Goal: Use online tool/utility: Utilize a website feature to perform a specific function

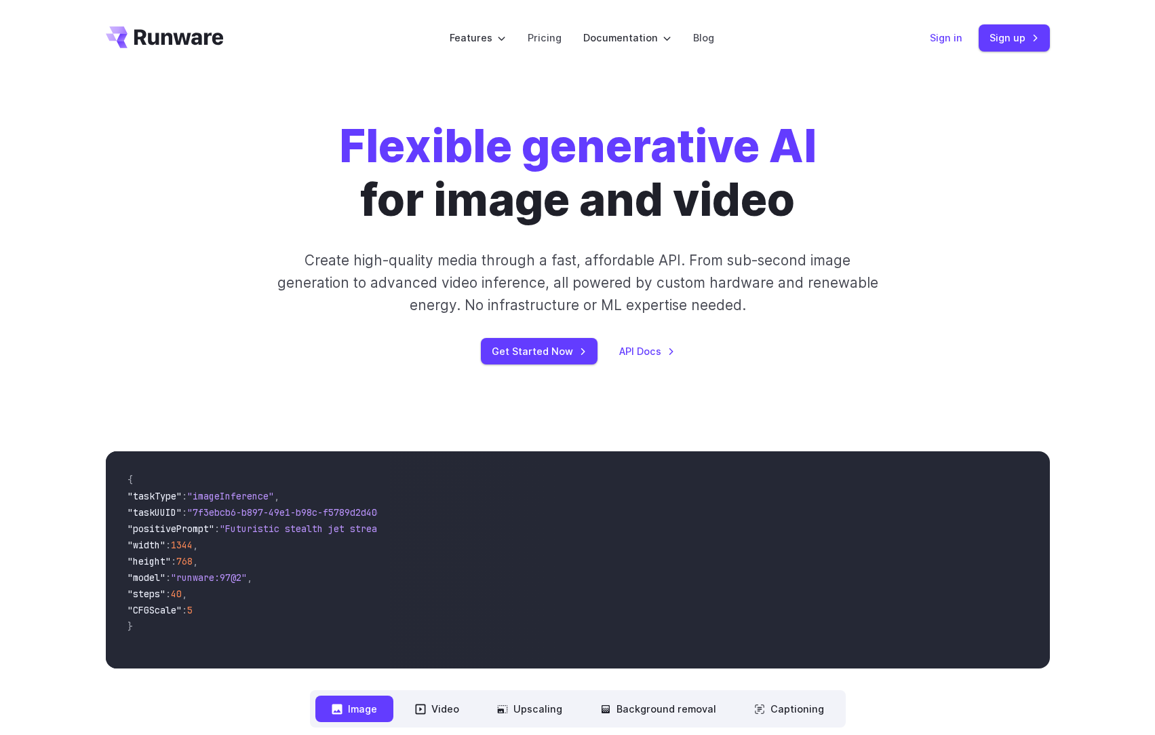
click at [949, 33] on link "Sign in" at bounding box center [946, 38] width 33 height 16
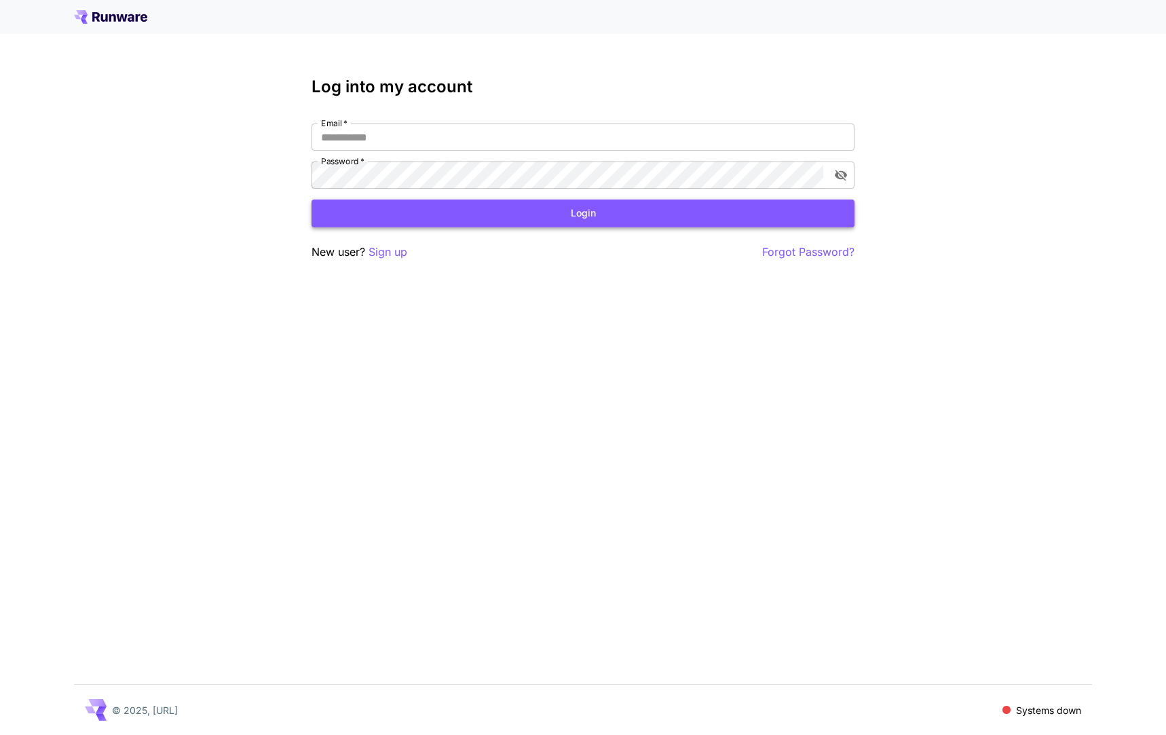
type input "**********"
click at [501, 208] on button "Login" at bounding box center [582, 213] width 543 height 28
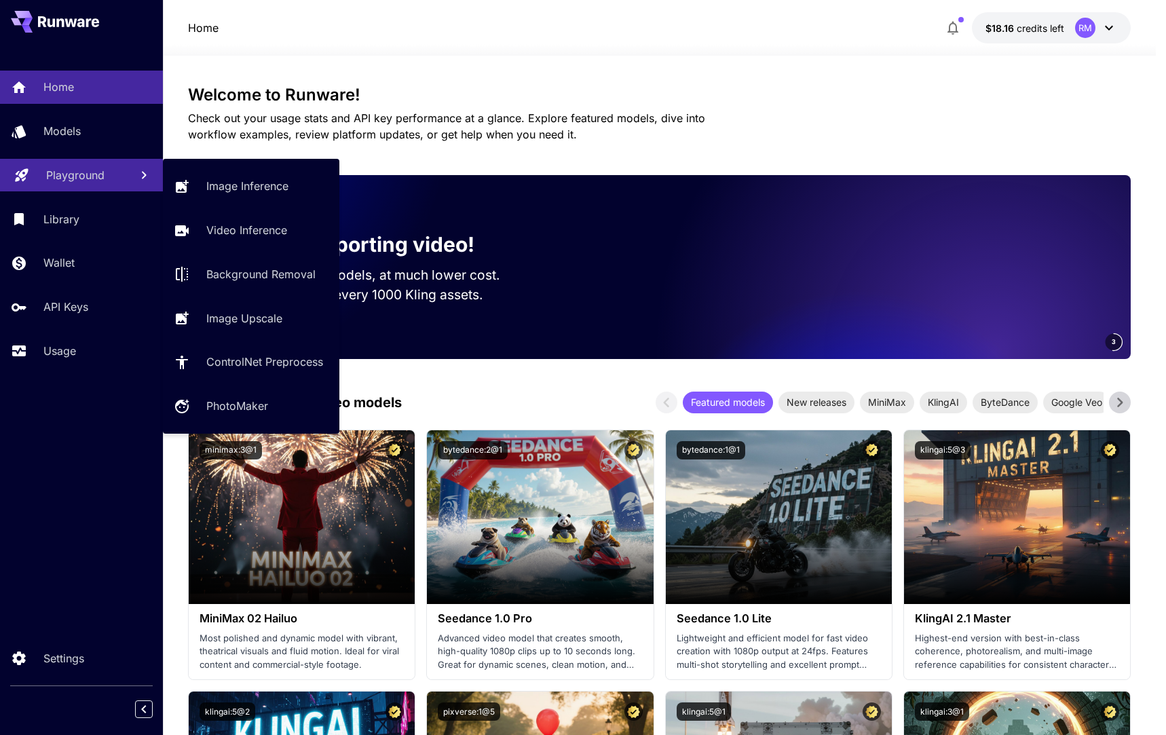
click at [88, 171] on p "Playground" at bounding box center [75, 175] width 58 height 16
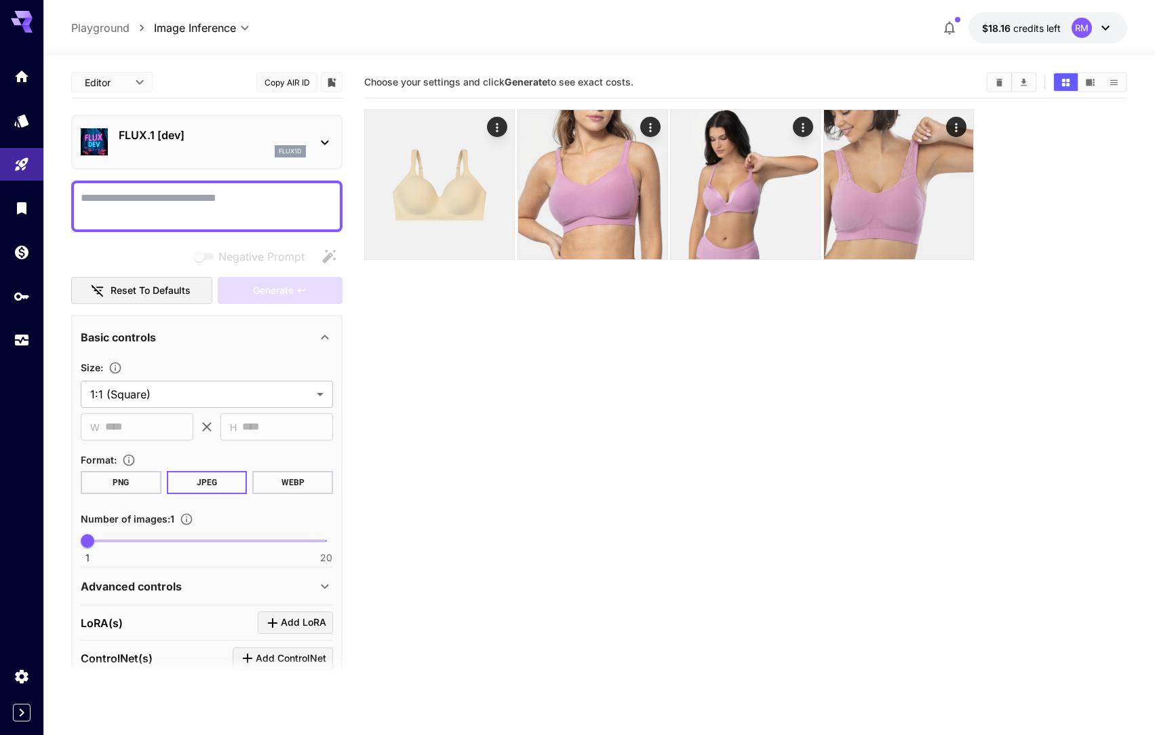
click at [578, 399] on section "Choose your settings and click Generate to see exact costs." at bounding box center [745, 433] width 763 height 735
click at [495, 122] on icon "Actions" at bounding box center [498, 128] width 14 height 14
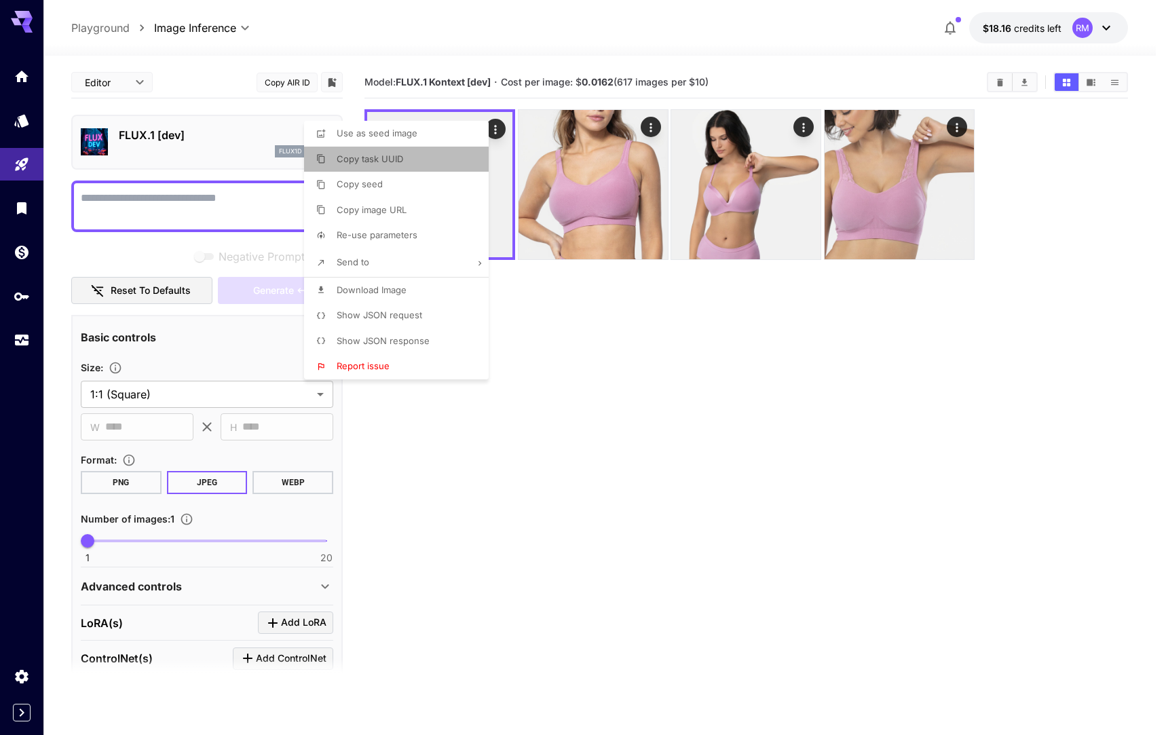
click at [383, 156] on span "Copy task UUID" at bounding box center [370, 158] width 66 height 11
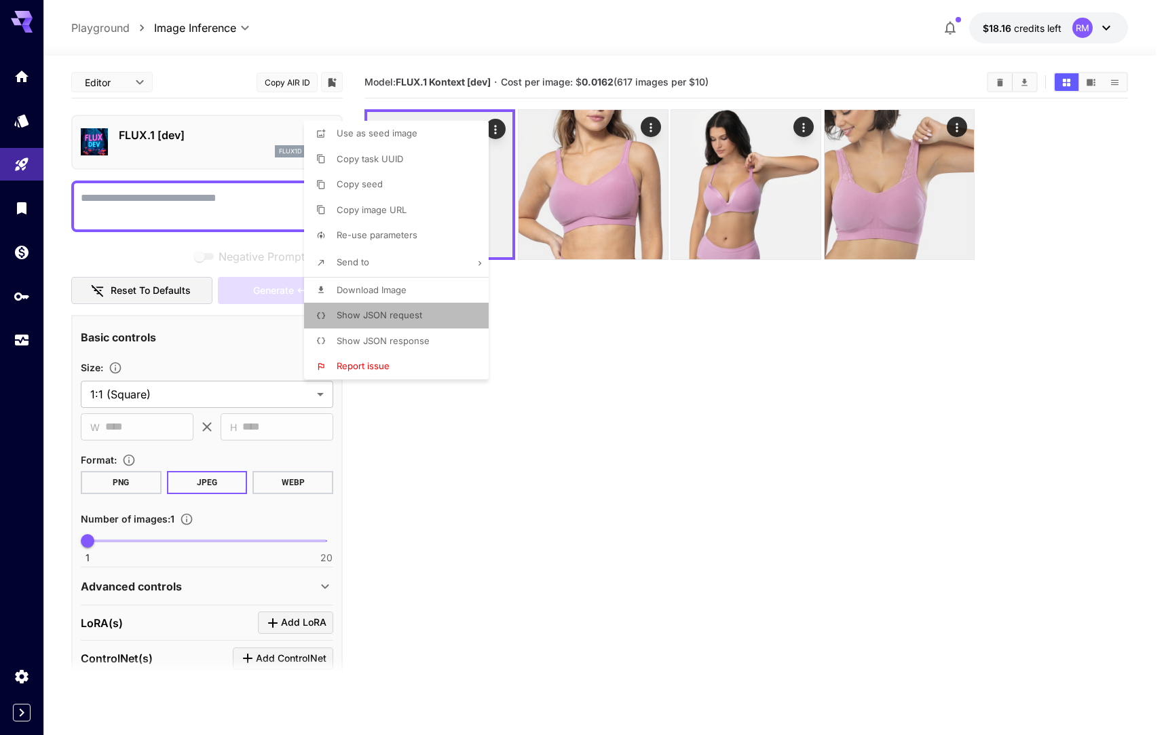
click at [400, 321] on p "Show JSON request" at bounding box center [379, 316] width 85 height 14
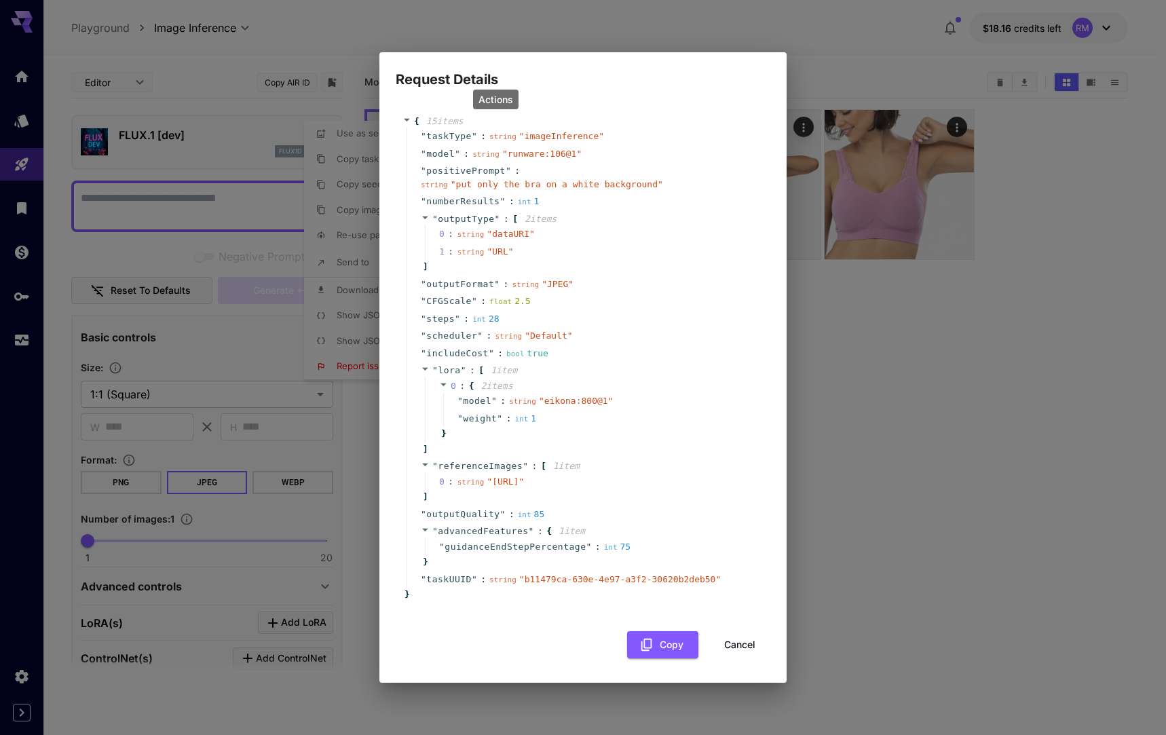
click at [730, 651] on button "Cancel" at bounding box center [739, 645] width 61 height 28
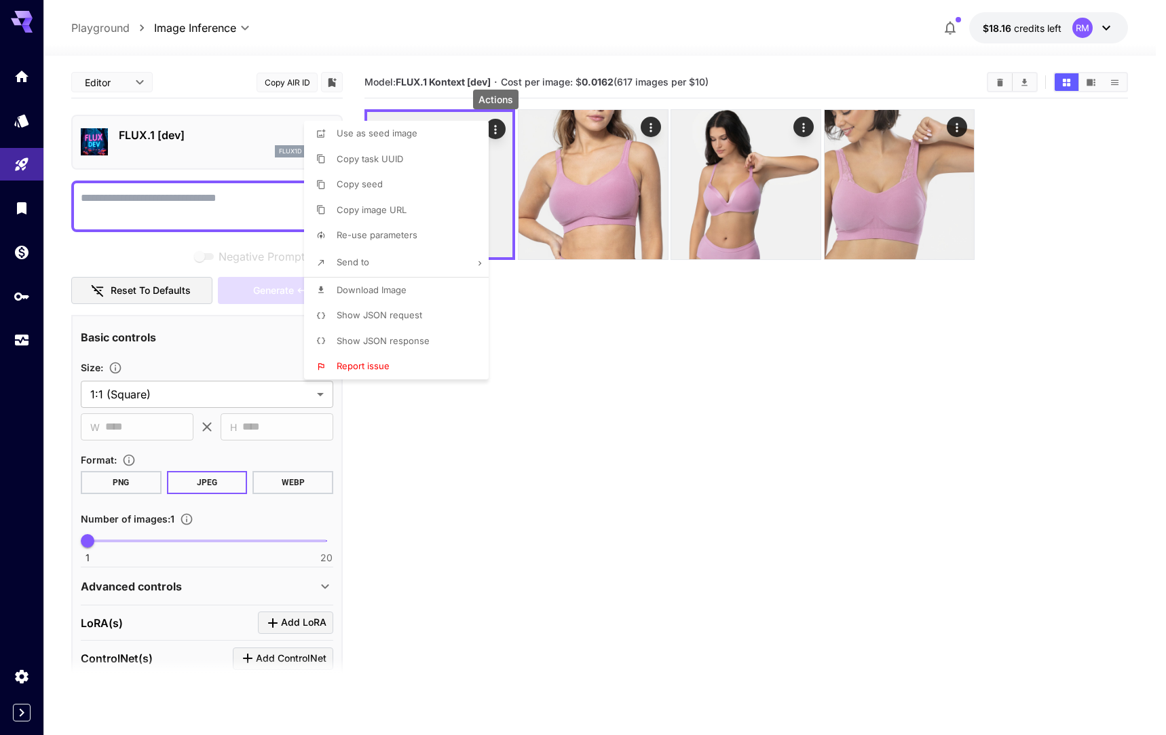
click at [823, 541] on div at bounding box center [583, 367] width 1166 height 735
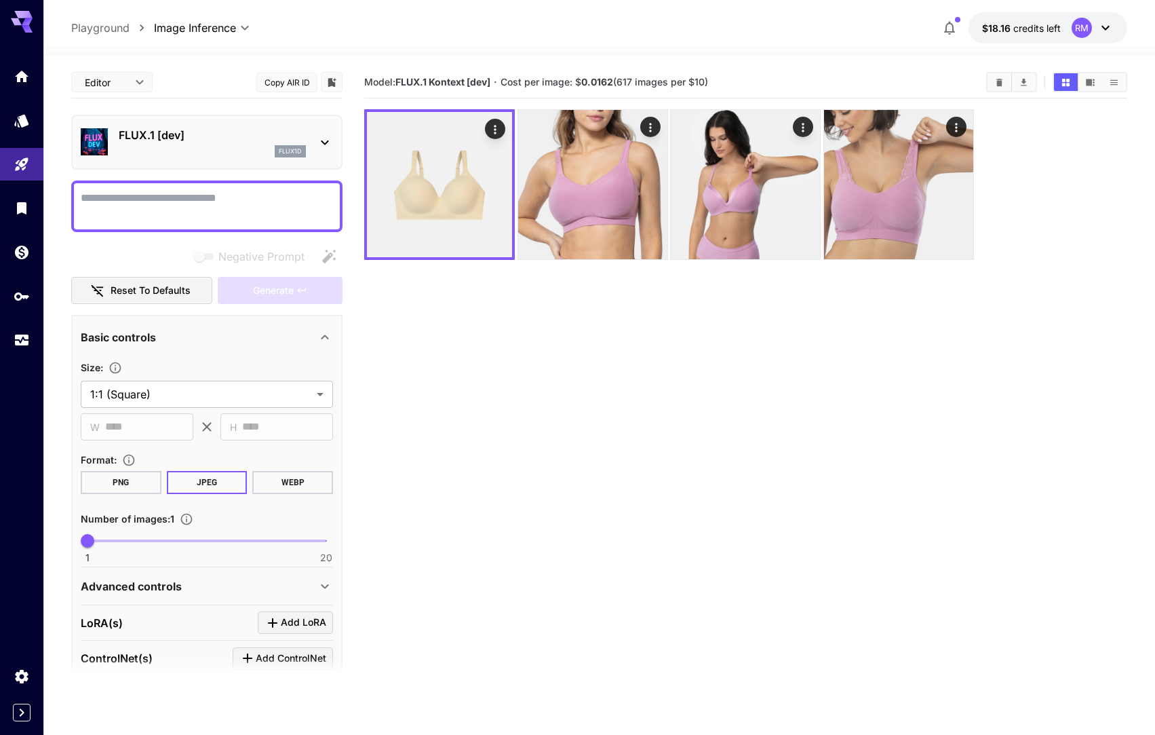
click at [694, 345] on section "Model: FLUX.1 Kontext [dev] · Cost per image: $ 0.0162 (617 images per $10)" at bounding box center [745, 433] width 763 height 735
click at [131, 142] on p "FLUX.1 [dev]" at bounding box center [212, 135] width 187 height 16
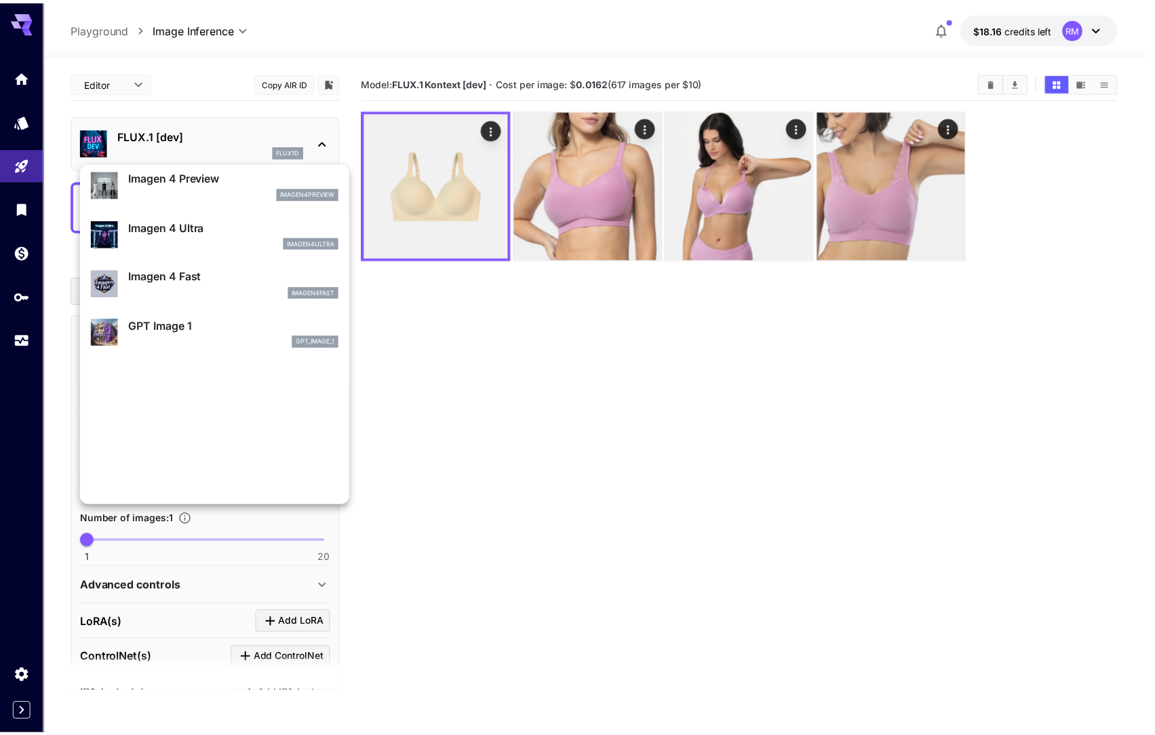
scroll to position [647, 0]
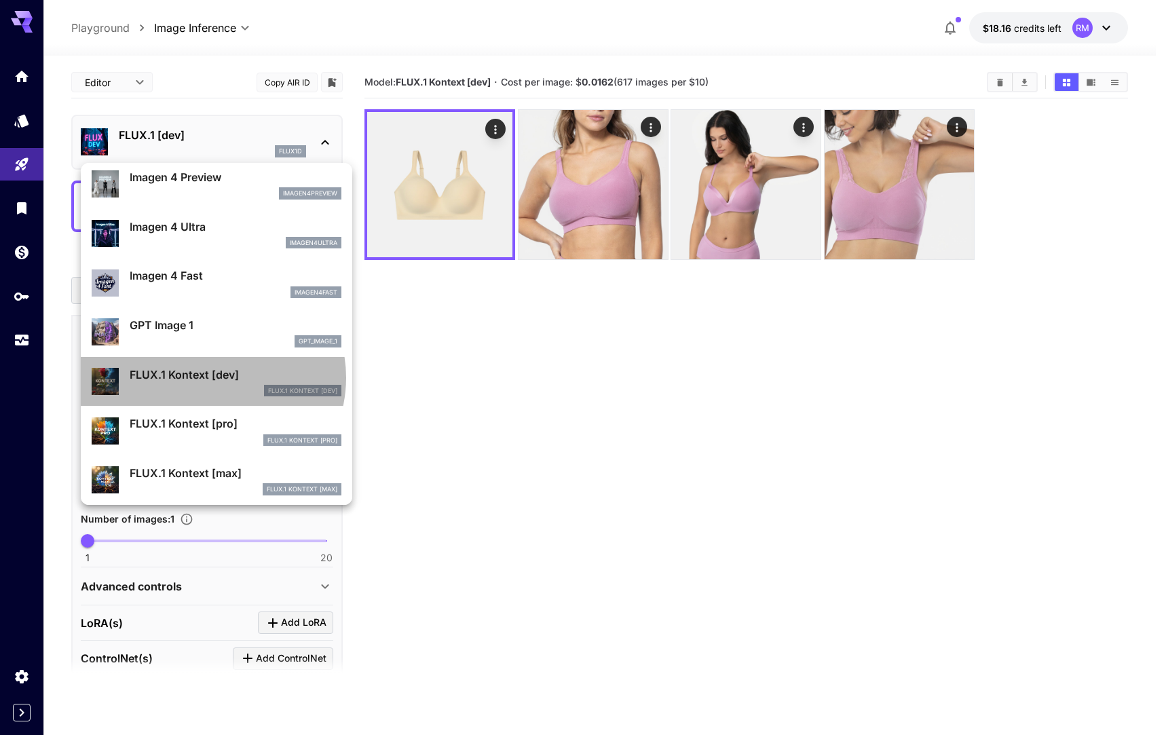
click at [211, 378] on p "FLUX.1 Kontext [dev]" at bounding box center [236, 374] width 212 height 16
type input "****"
type input "***"
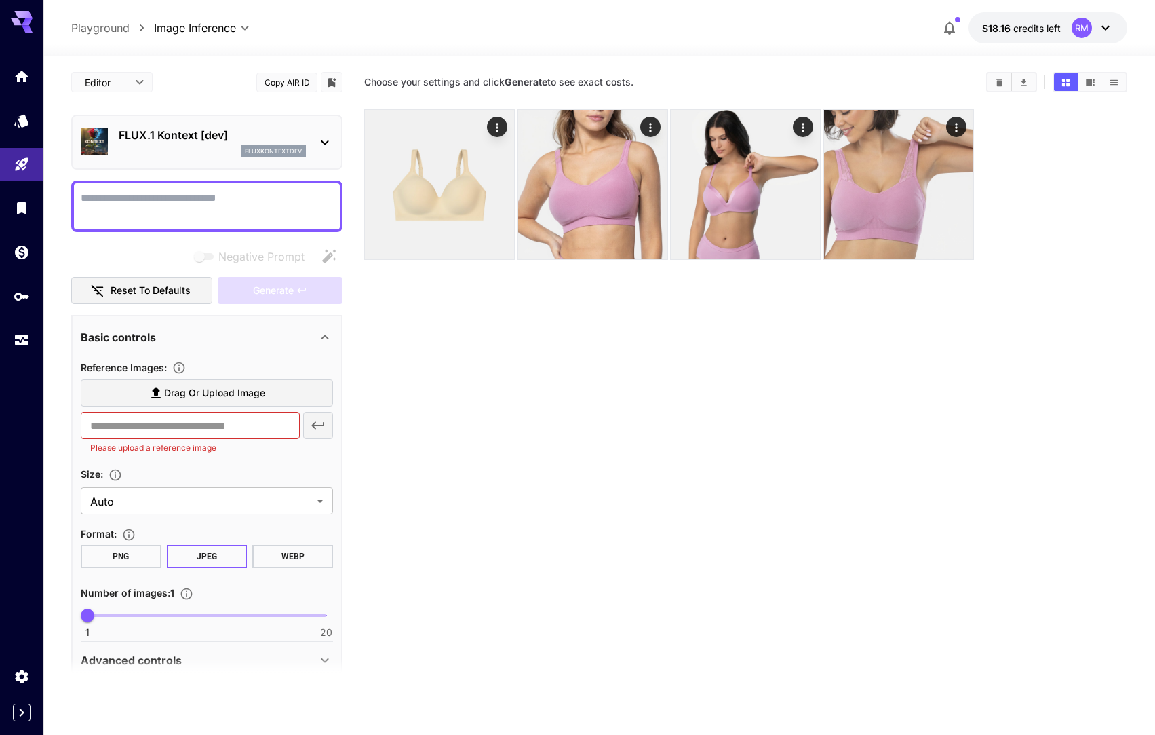
click at [442, 474] on section "Choose your settings and click Generate to see exact costs." at bounding box center [745, 433] width 763 height 735
click at [230, 423] on input "text" at bounding box center [190, 425] width 219 height 27
click at [423, 509] on section "Choose your settings and click Generate to see exact costs." at bounding box center [745, 433] width 763 height 735
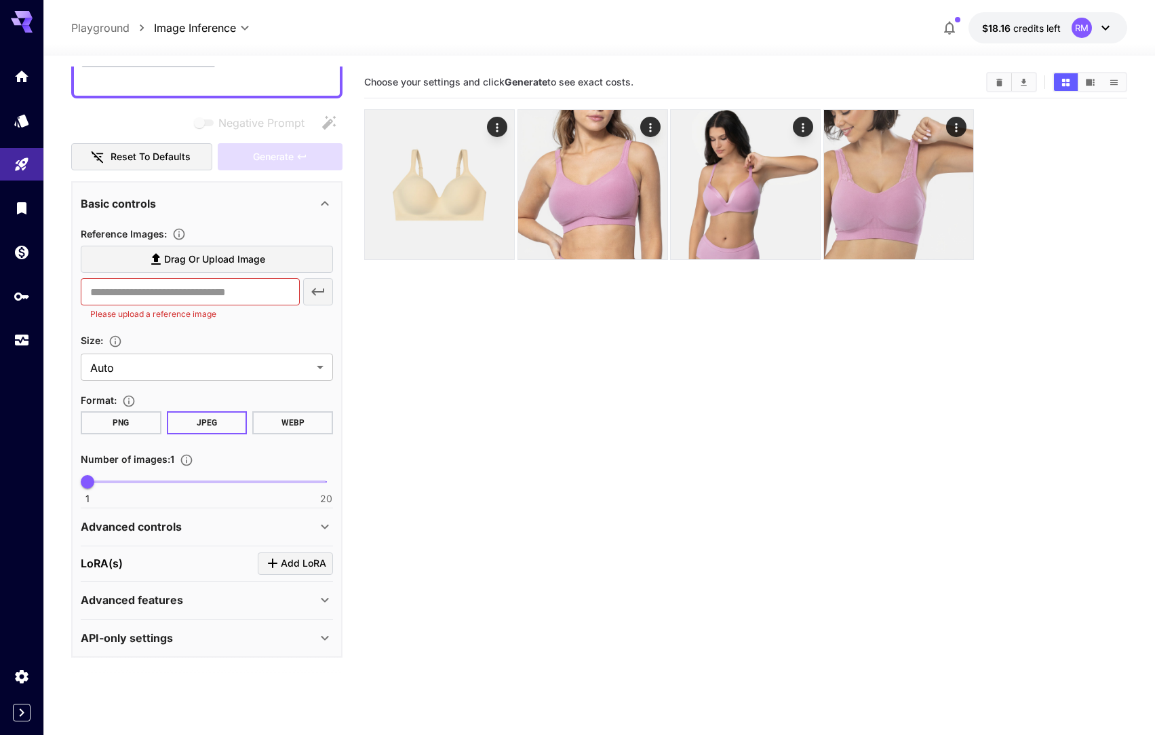
click at [201, 559] on div "LoRA(s) Add LoRA" at bounding box center [207, 563] width 252 height 22
click at [296, 556] on span "Add LoRA" at bounding box center [303, 563] width 45 height 17
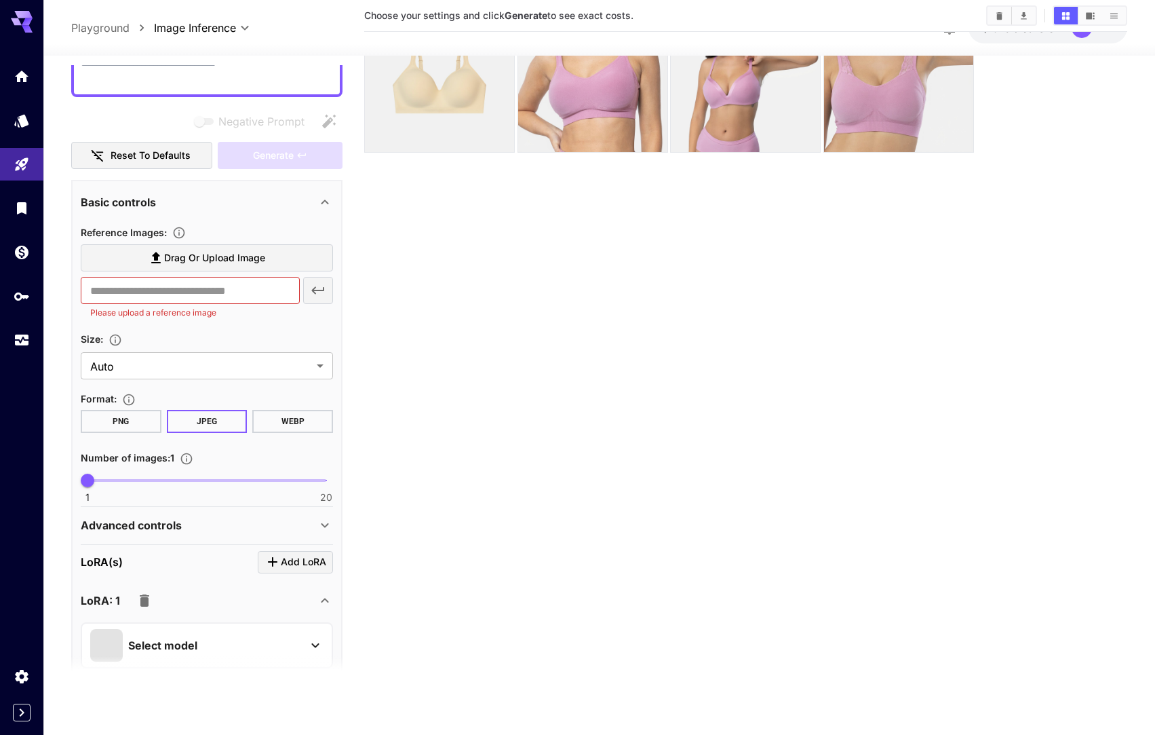
click at [204, 640] on div "Select model" at bounding box center [196, 645] width 212 height 33
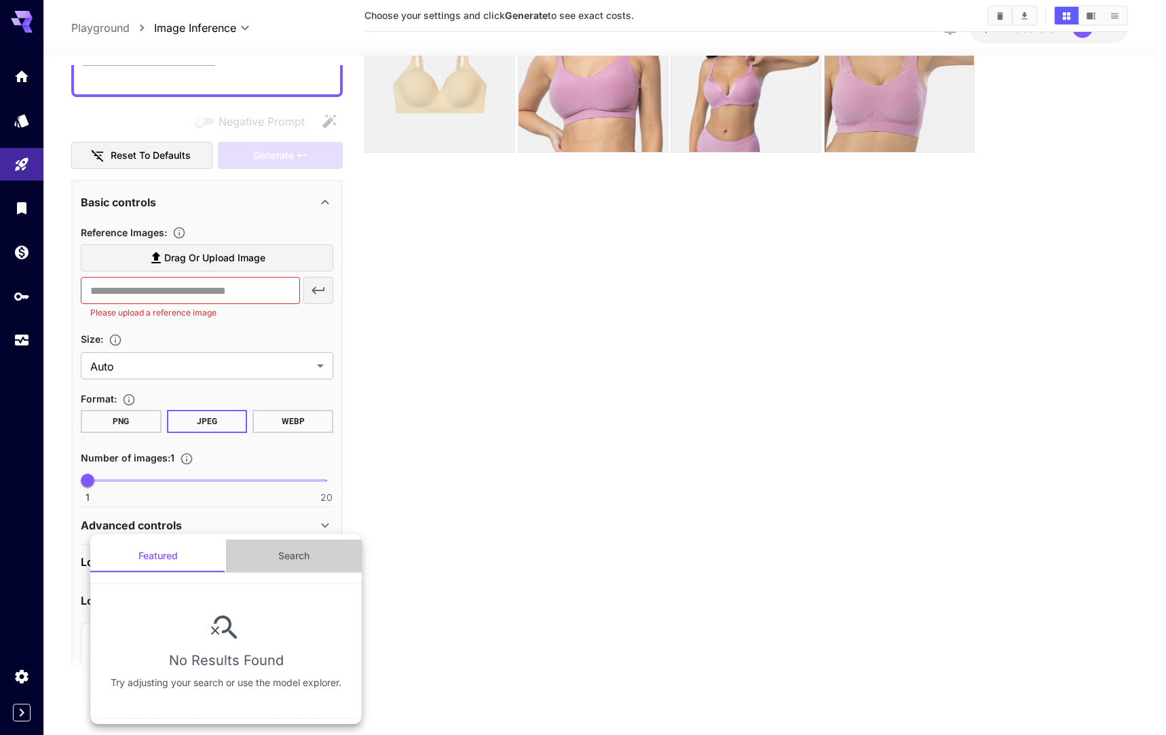
click at [282, 544] on button "Search" at bounding box center [294, 555] width 136 height 33
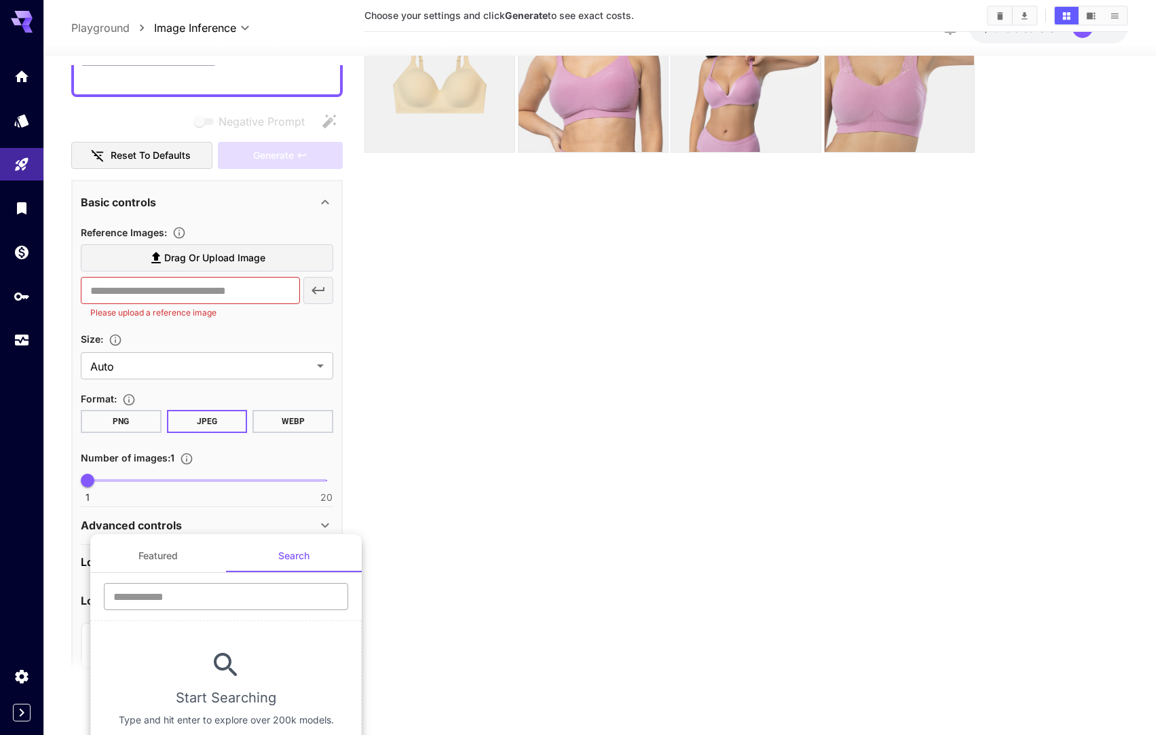
click at [228, 590] on input "text" at bounding box center [226, 596] width 244 height 27
type input "******"
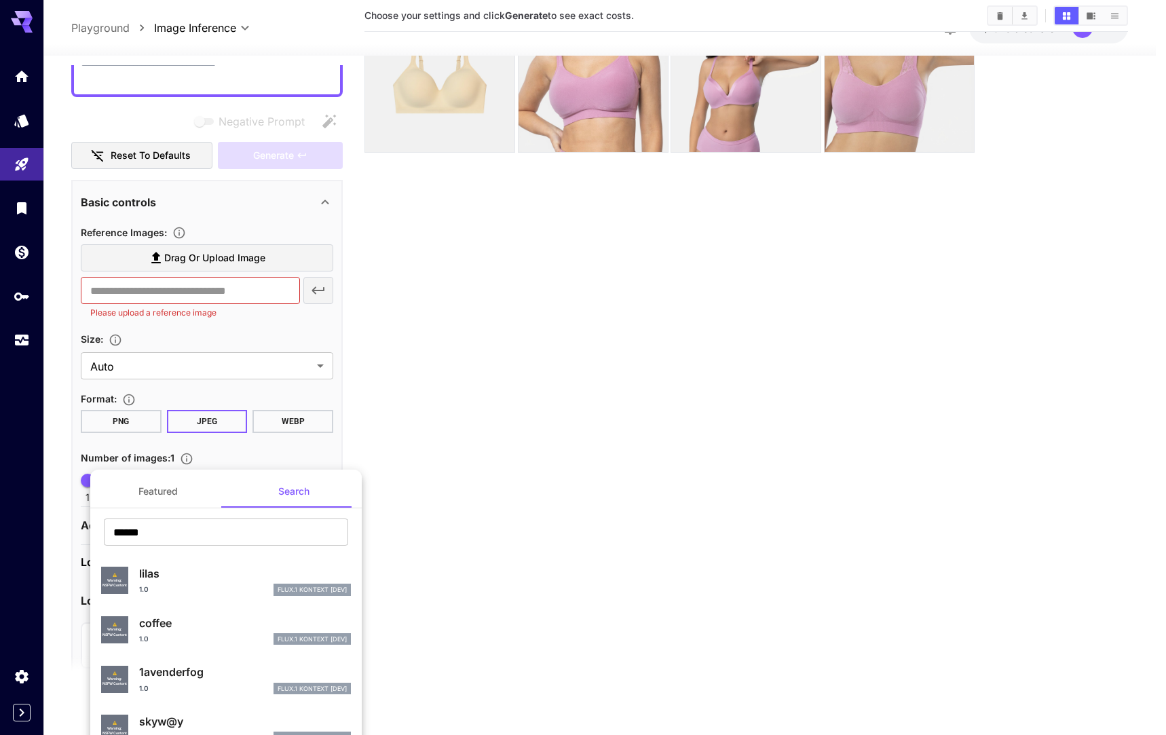
click at [486, 465] on div at bounding box center [583, 367] width 1166 height 735
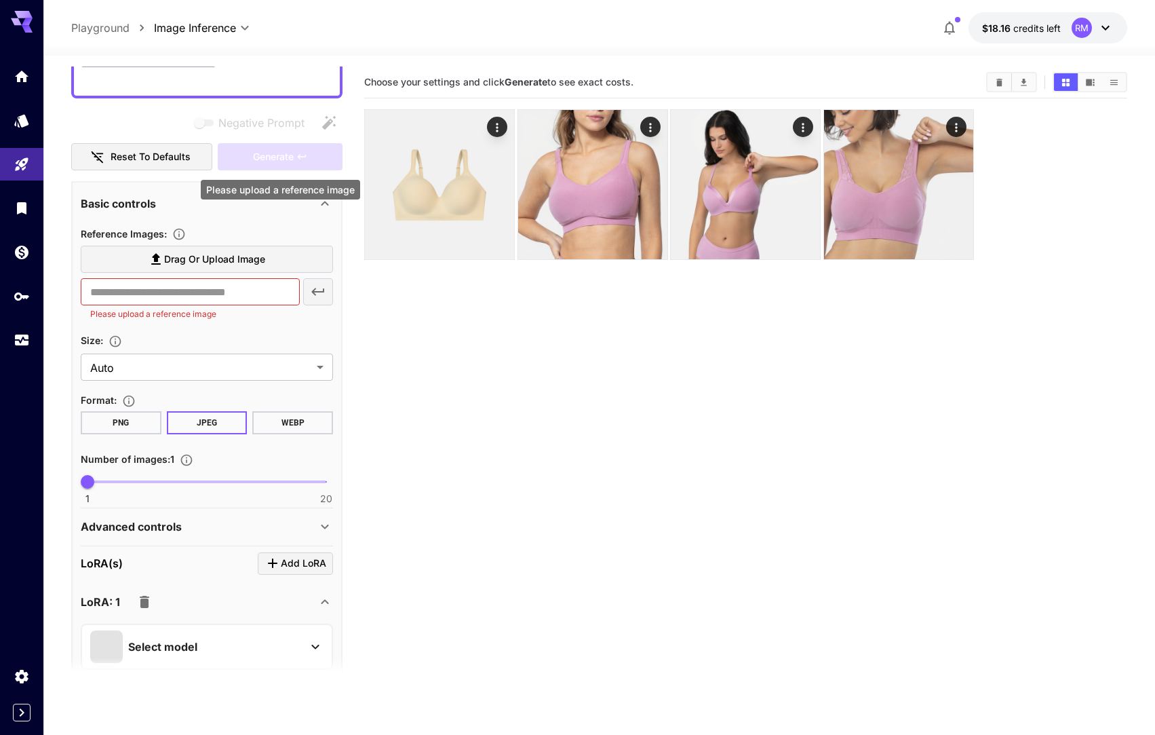
scroll to position [0, 0]
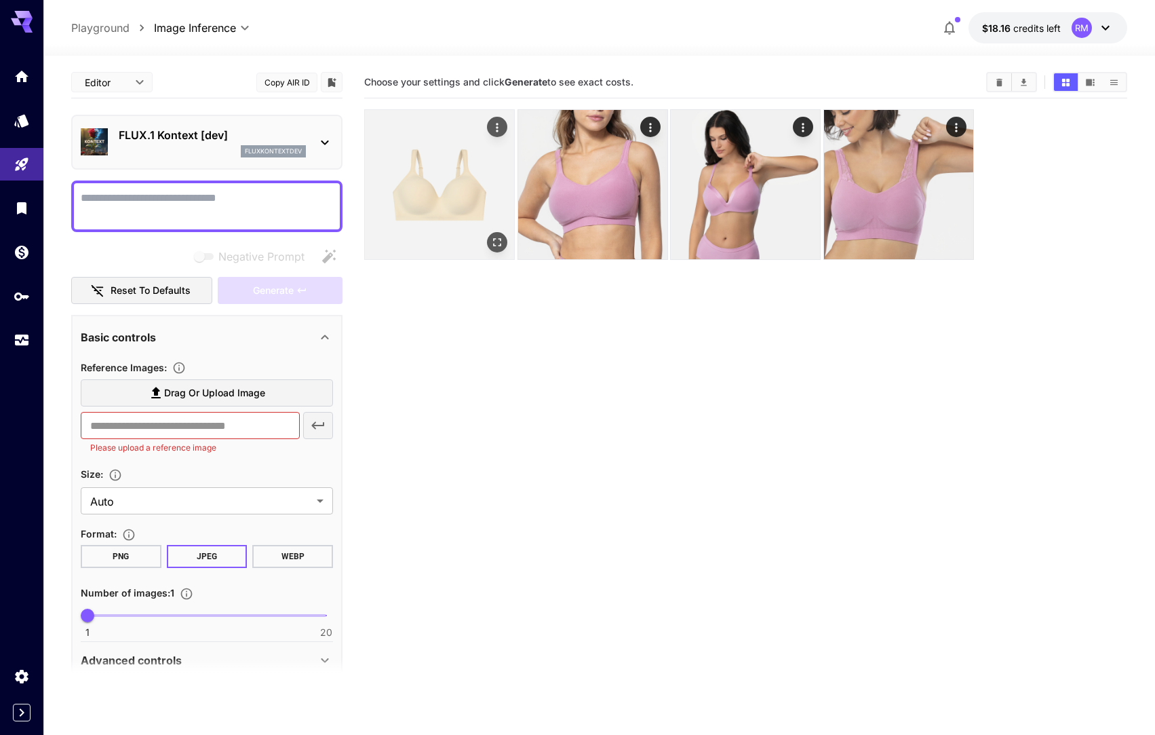
click at [500, 131] on icon "Actions" at bounding box center [498, 128] width 14 height 14
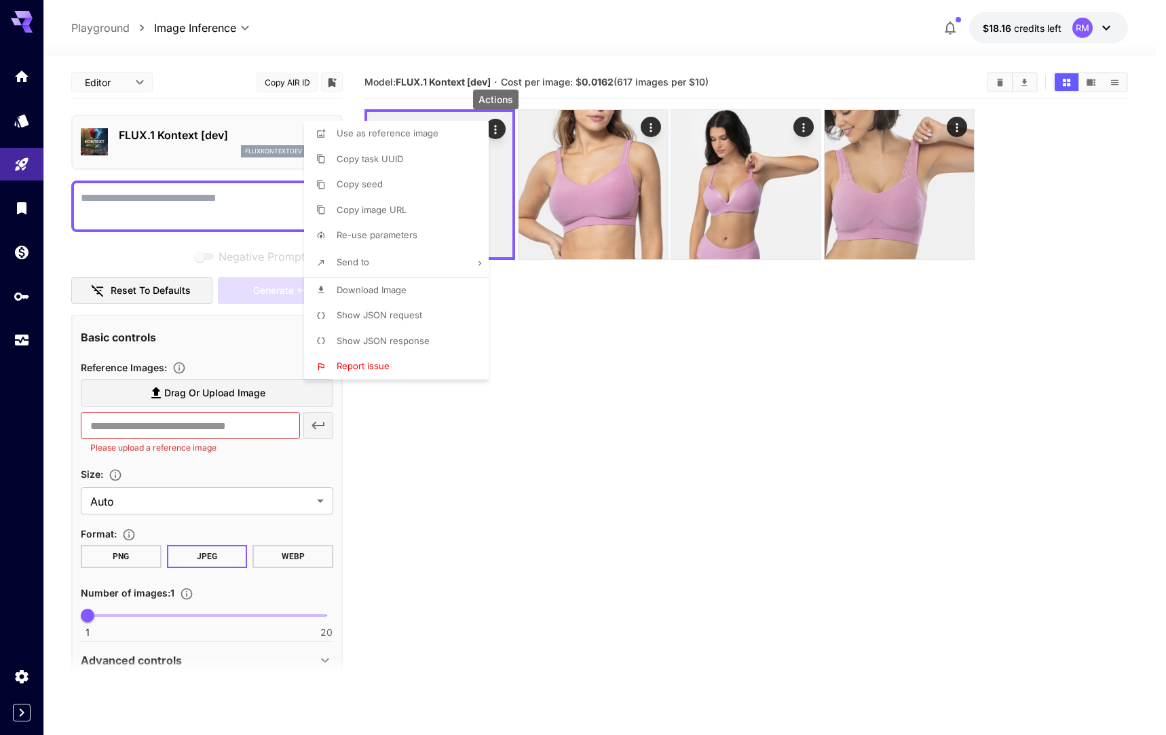
click at [375, 323] on li "Show JSON request" at bounding box center [400, 316] width 193 height 26
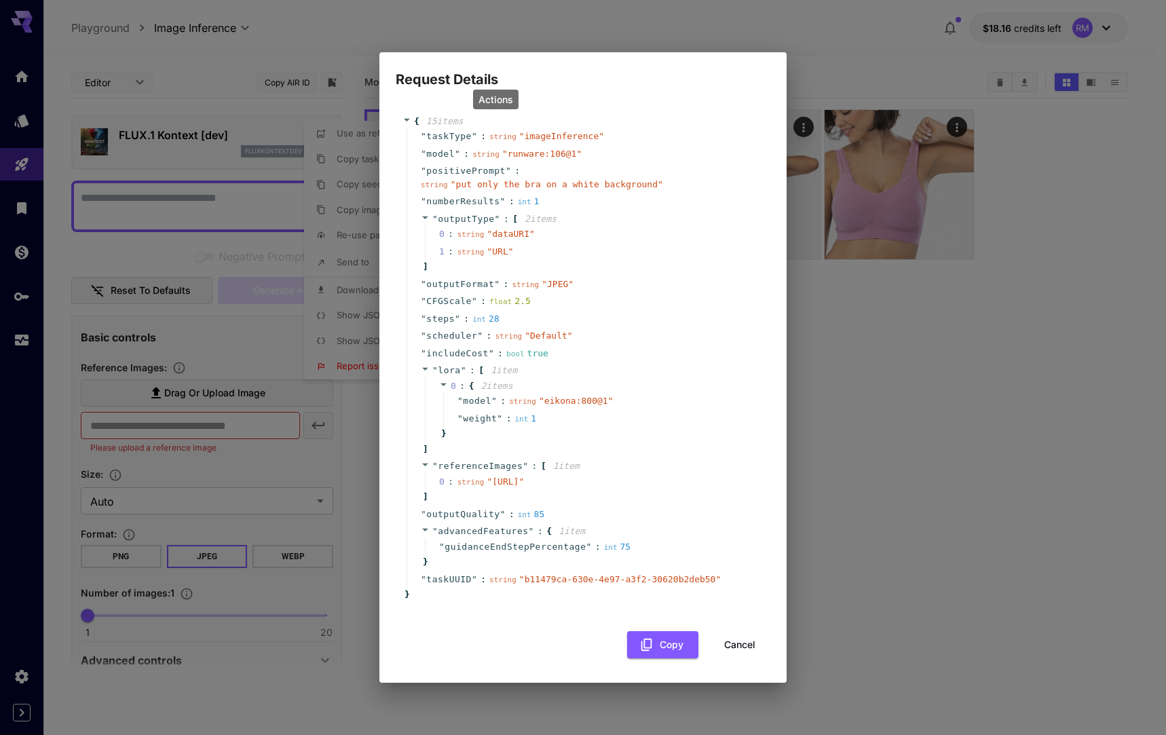
drag, startPoint x: 442, startPoint y: 164, endPoint x: 623, endPoint y: 537, distance: 414.2
click at [623, 537] on div "" taskType " : string " imageInference " " model " : string " runware:106@1 " "…" at bounding box center [584, 358] width 357 height 460
click at [621, 523] on div "" outputQuality " : int 85" at bounding box center [584, 514] width 357 height 18
click at [731, 655] on button "Cancel" at bounding box center [739, 645] width 61 height 28
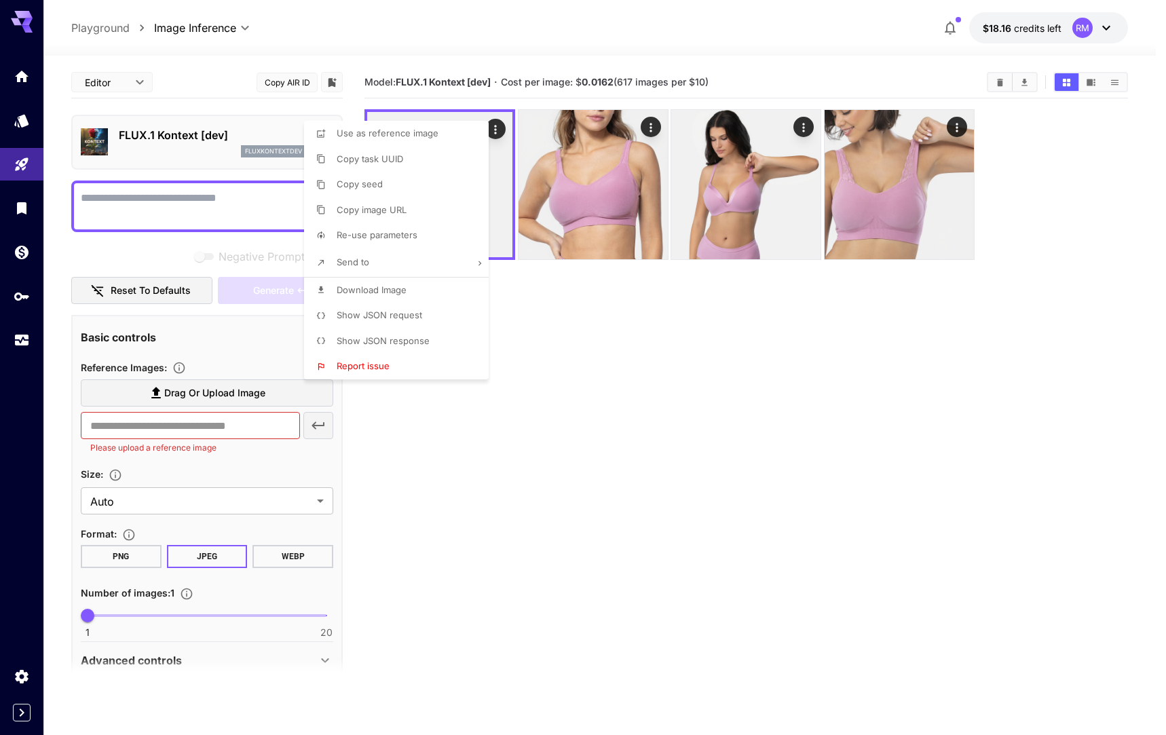
click at [24, 672] on div at bounding box center [583, 367] width 1166 height 735
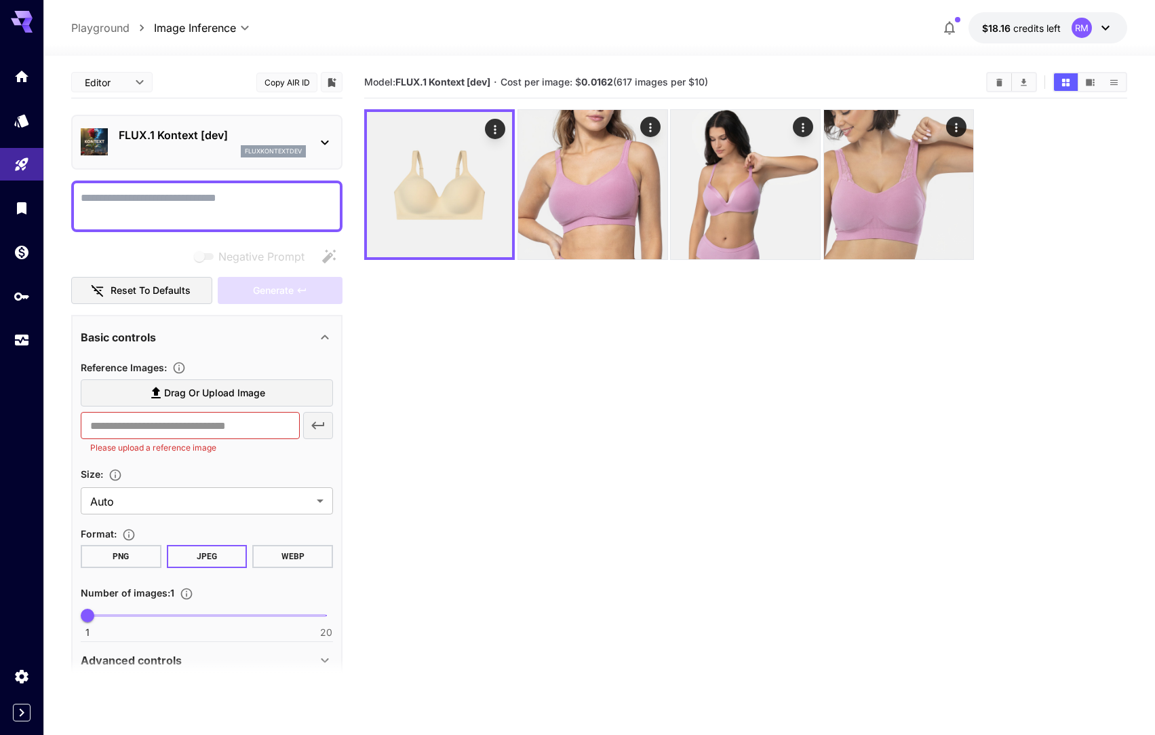
click at [26, 681] on div "Use as reference image Copy task UUID Copy seed Copy image URL Re-use parameter…" at bounding box center [103, 367] width 206 height 735
click at [25, 681] on div "Settings" at bounding box center [26, 696] width 52 height 31
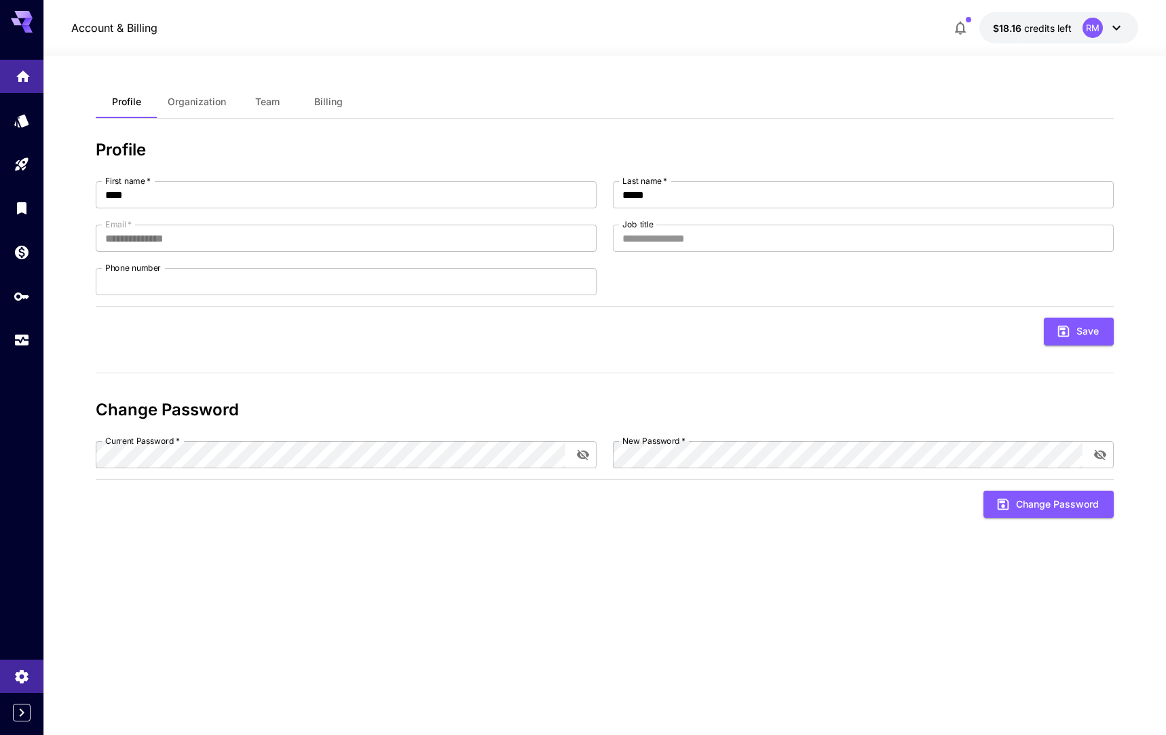
click at [35, 92] on link at bounding box center [21, 76] width 43 height 33
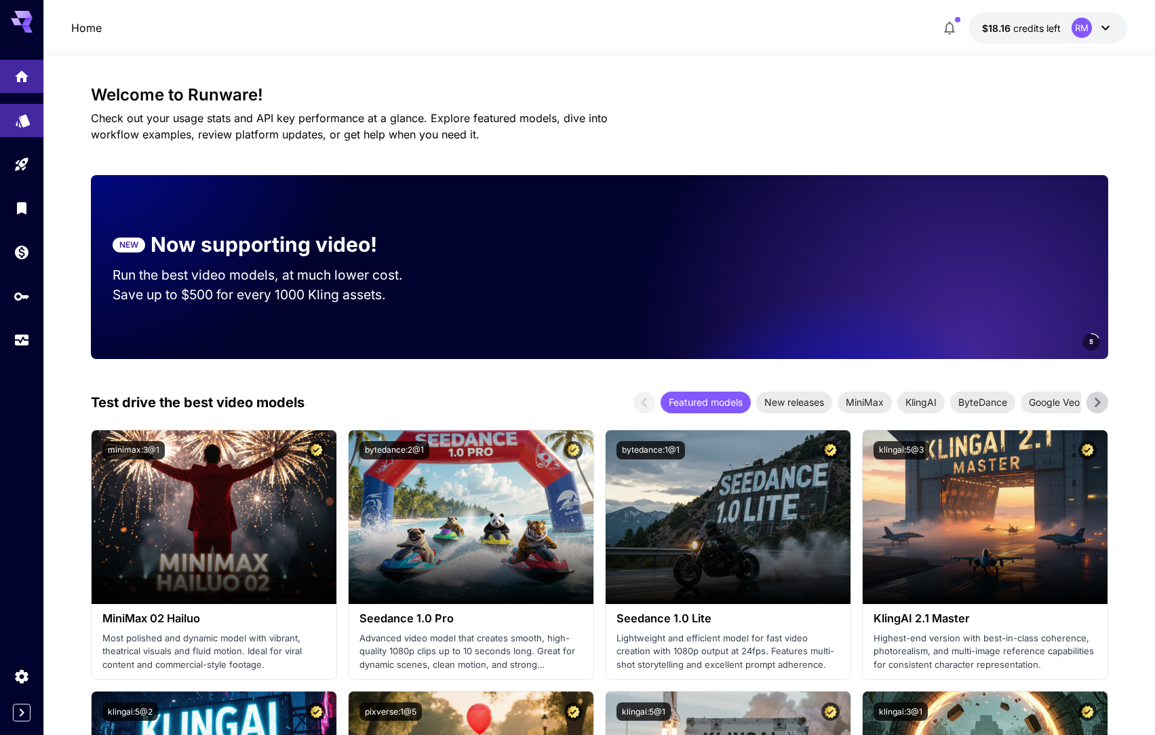
click at [26, 123] on icon "Models" at bounding box center [23, 116] width 16 height 16
